Goal: Check status: Check status

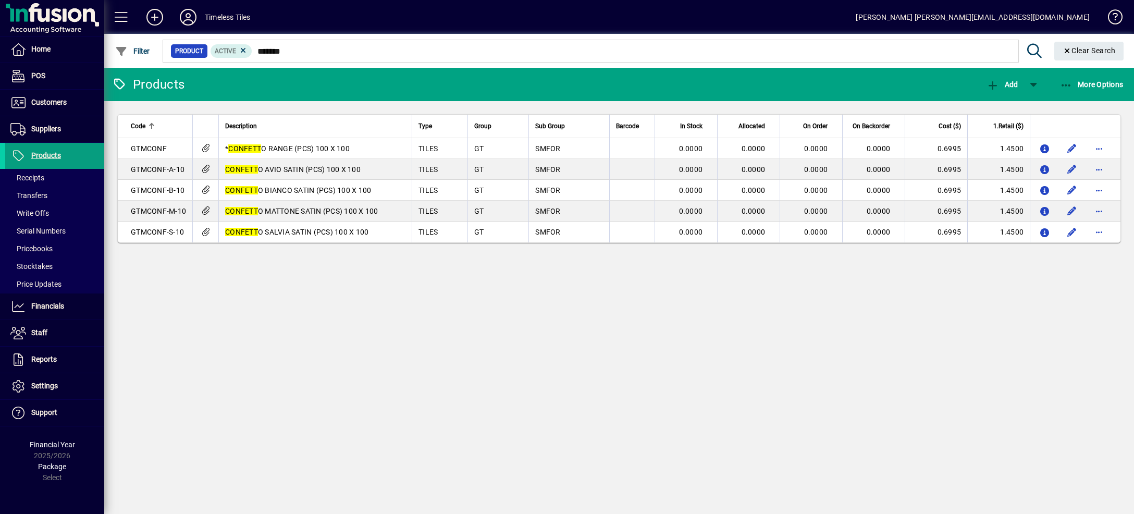
click at [45, 127] on span "Suppliers" at bounding box center [46, 129] width 30 height 8
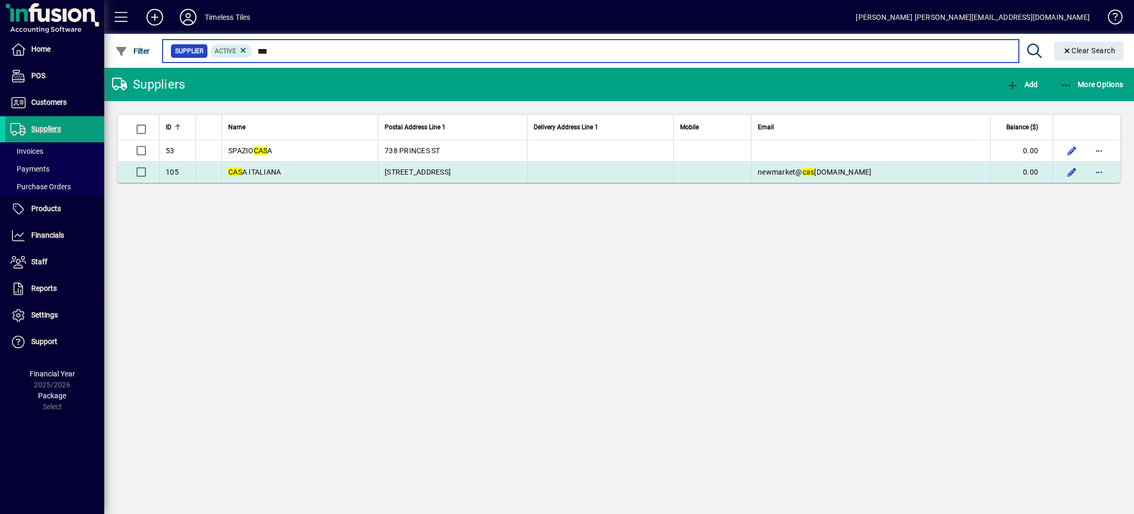
type input "***"
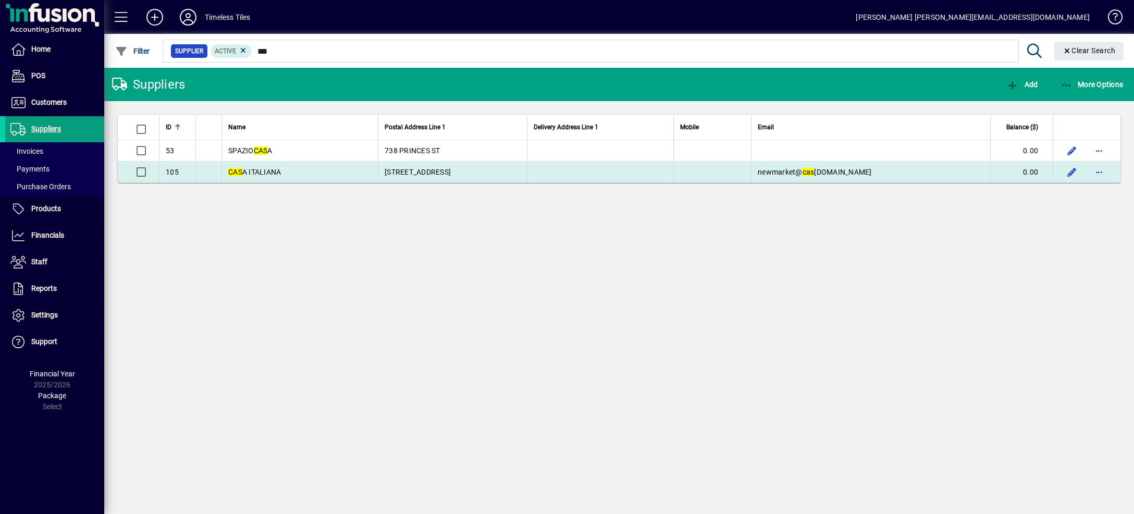
click at [264, 170] on span "CAS A ITALIANA" at bounding box center [254, 172] width 53 height 8
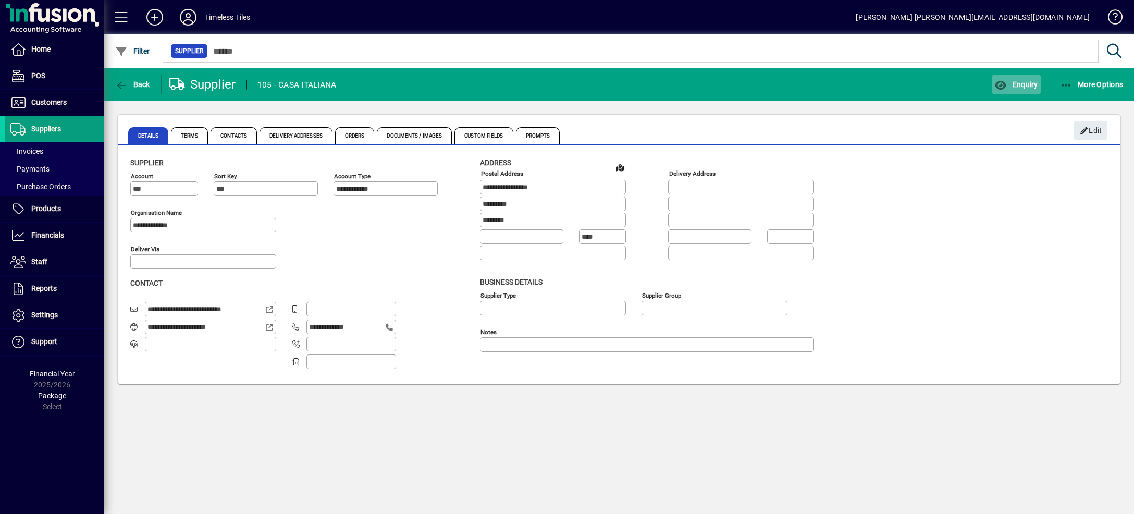
click at [1011, 83] on span "Enquiry" at bounding box center [1015, 84] width 43 height 8
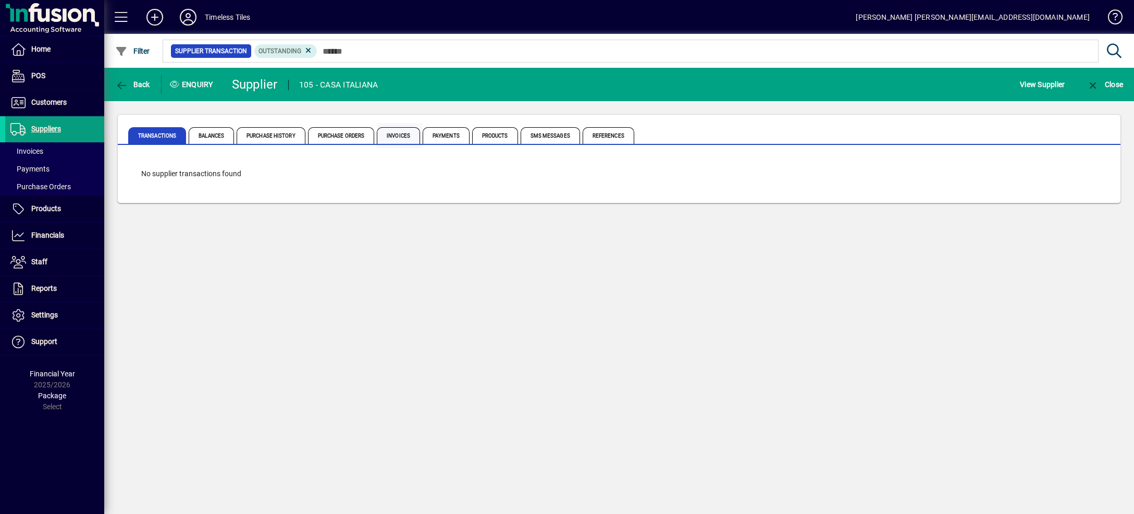
click at [413, 134] on span "Invoices" at bounding box center [398, 135] width 43 height 17
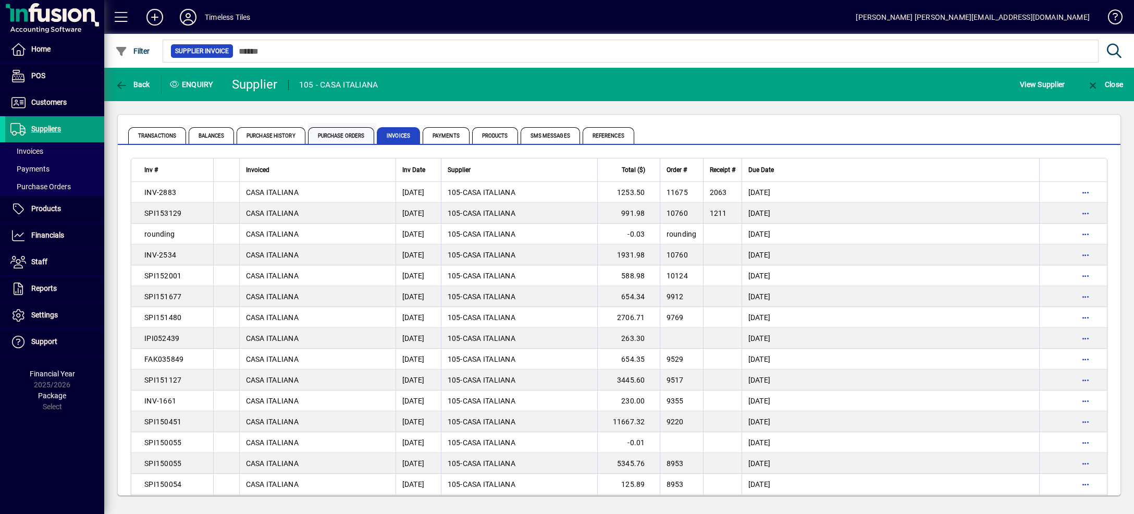
click at [370, 137] on span "Purchase Orders" at bounding box center [341, 135] width 67 height 17
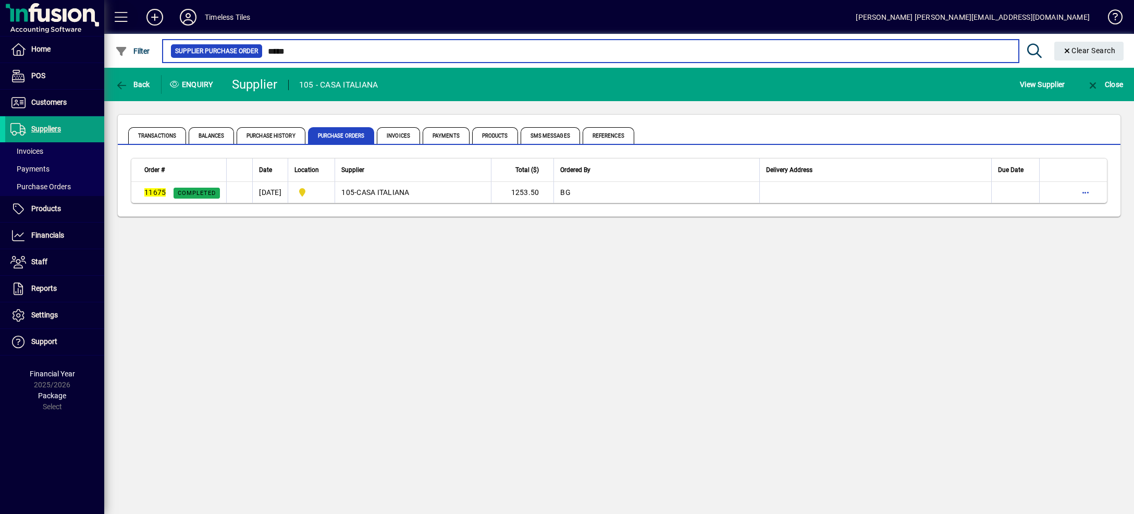
type input "*****"
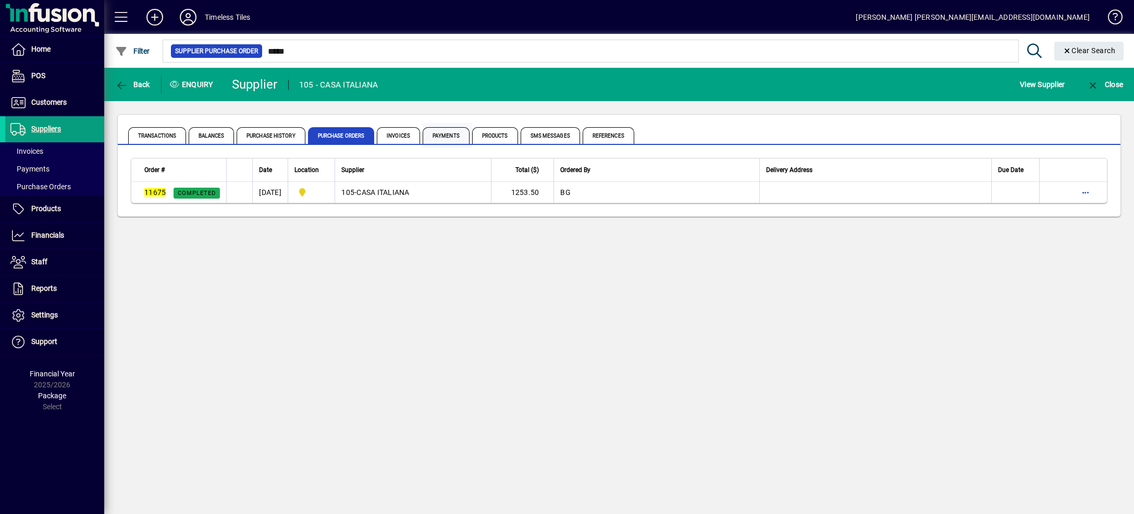
click at [468, 135] on span "Payments" at bounding box center [446, 135] width 47 height 17
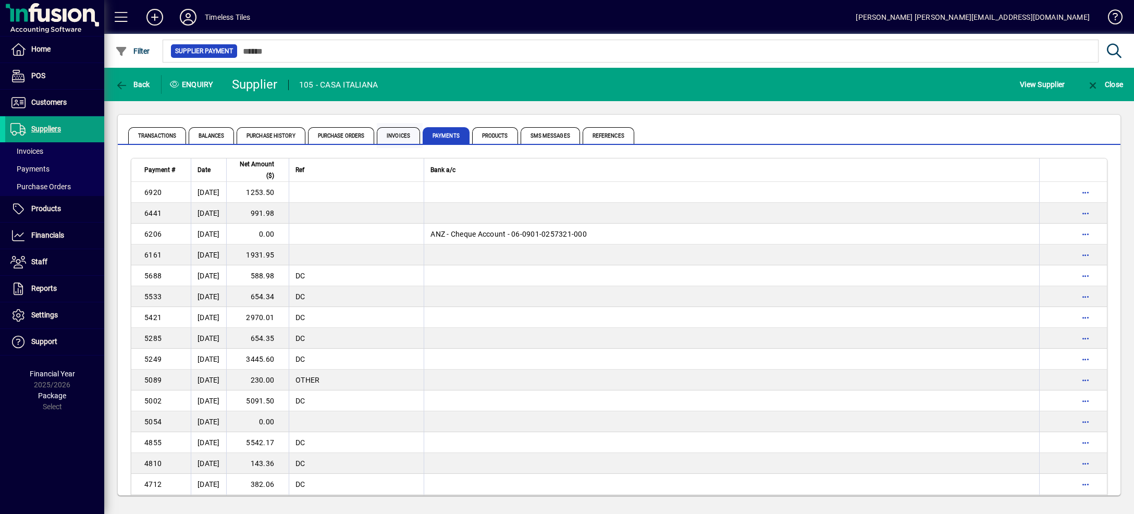
click at [416, 136] on span "Invoices" at bounding box center [398, 135] width 43 height 17
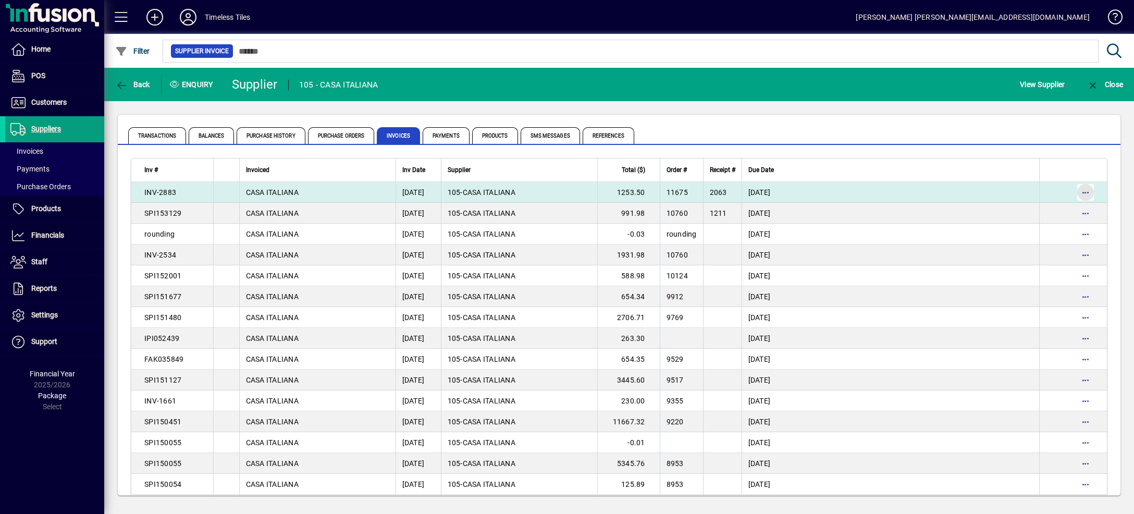
click at [1084, 192] on span "button" at bounding box center [1085, 192] width 25 height 25
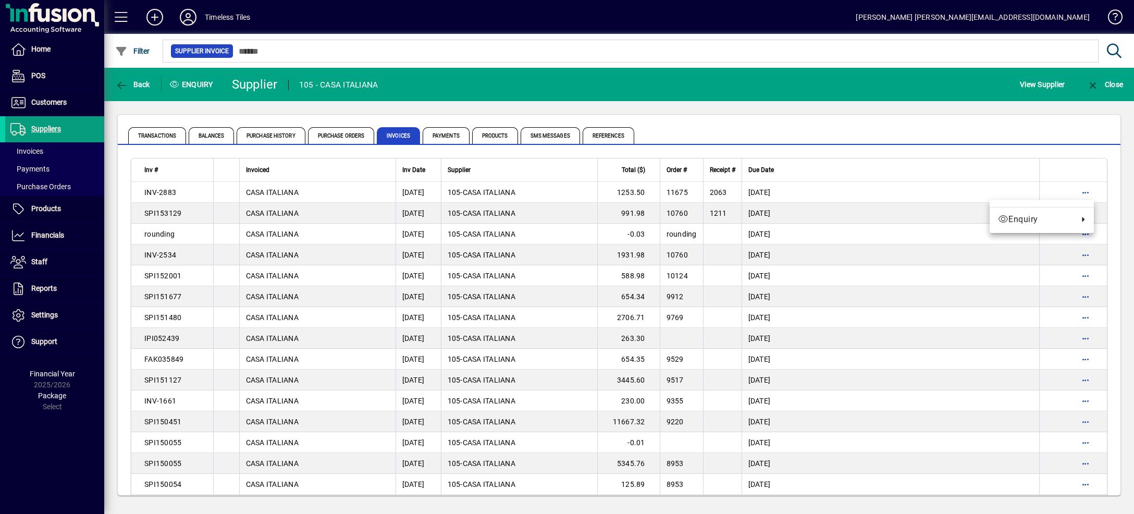
click at [853, 197] on div at bounding box center [567, 257] width 1134 height 514
